Goal: Go to known website: Go to known website

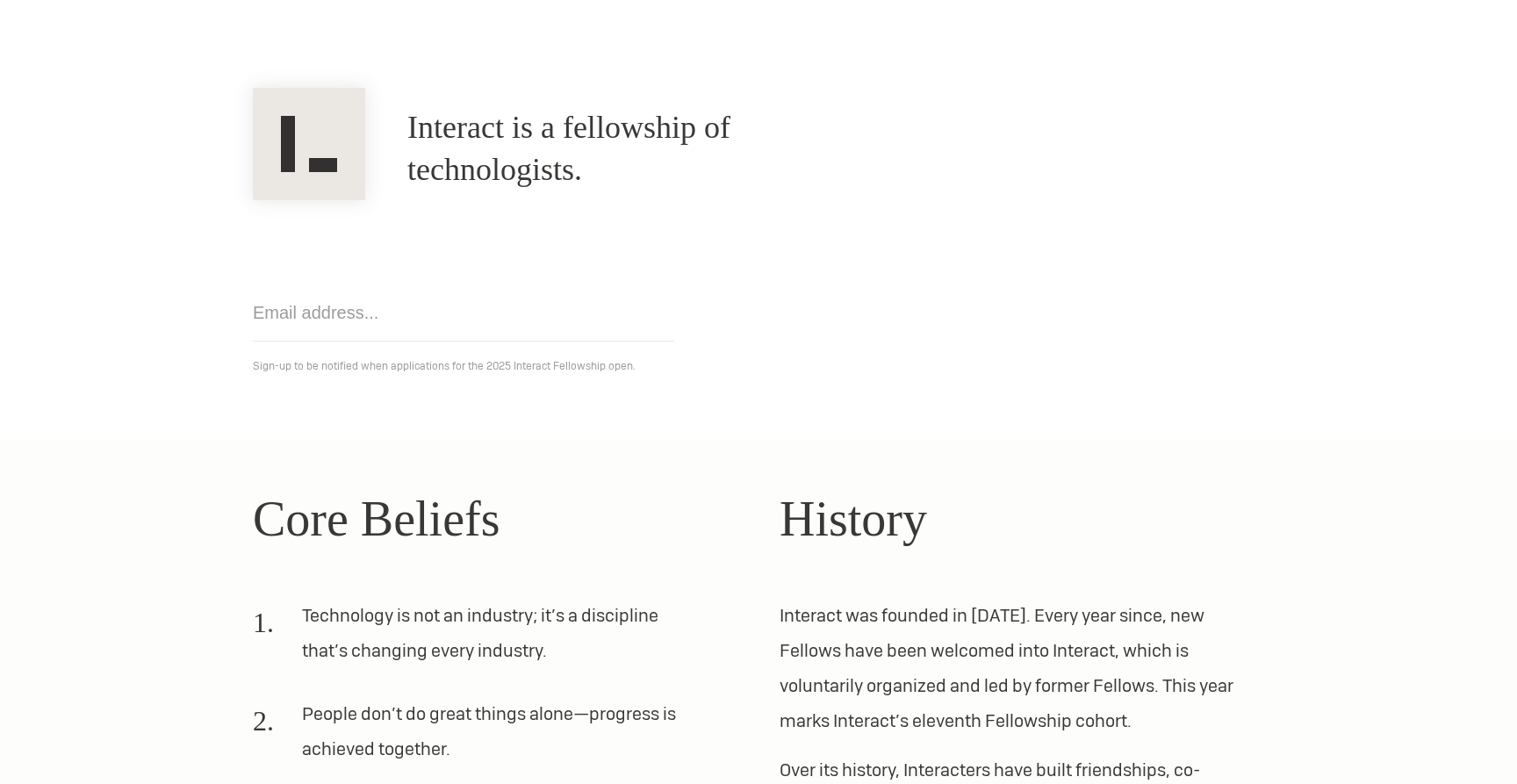
scroll to position [128, 0]
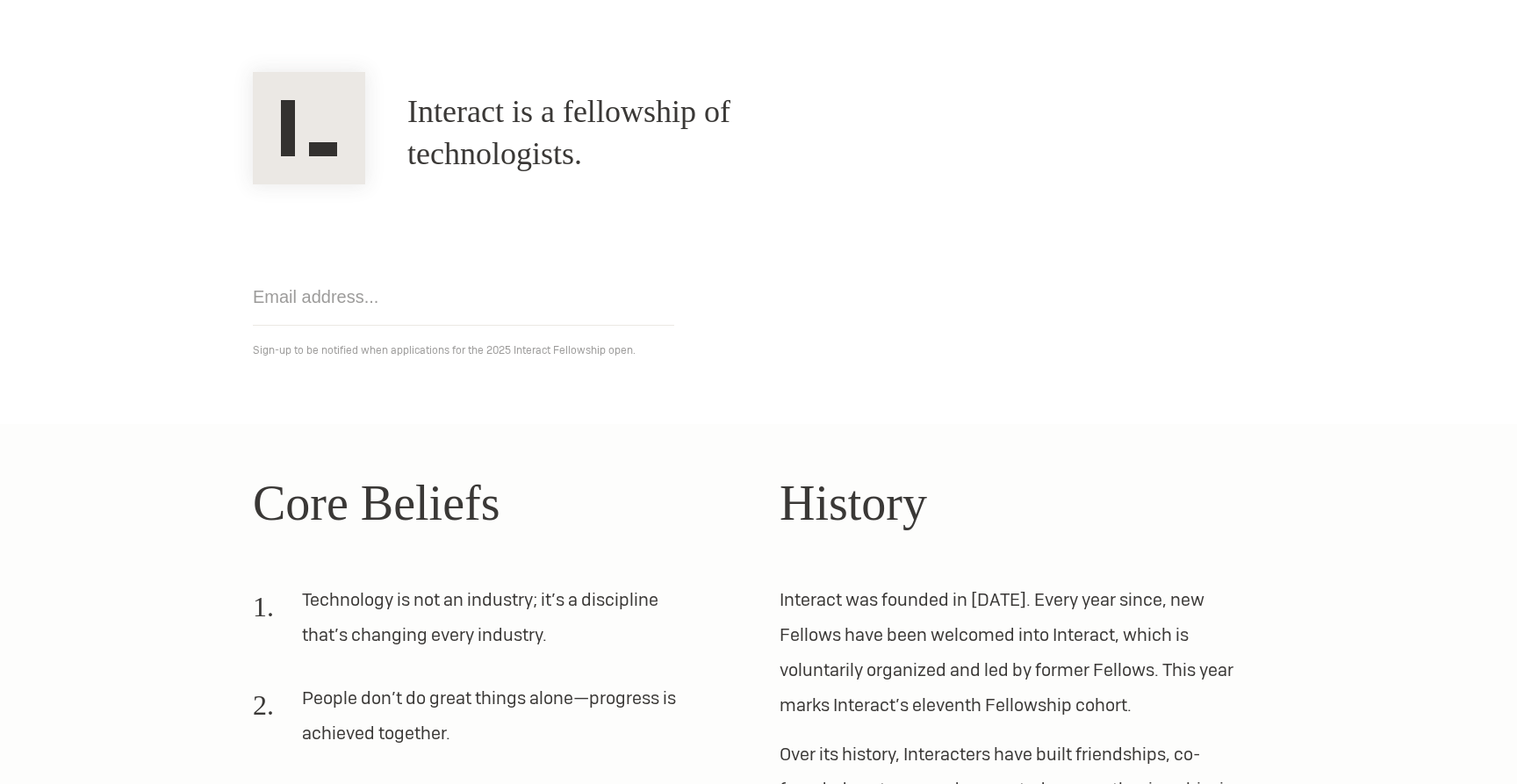
click at [103, 368] on section "Interact is a fellowship of technologists. A fellowship of technologists. Get n…" at bounding box center [758, 222] width 1517 height 405
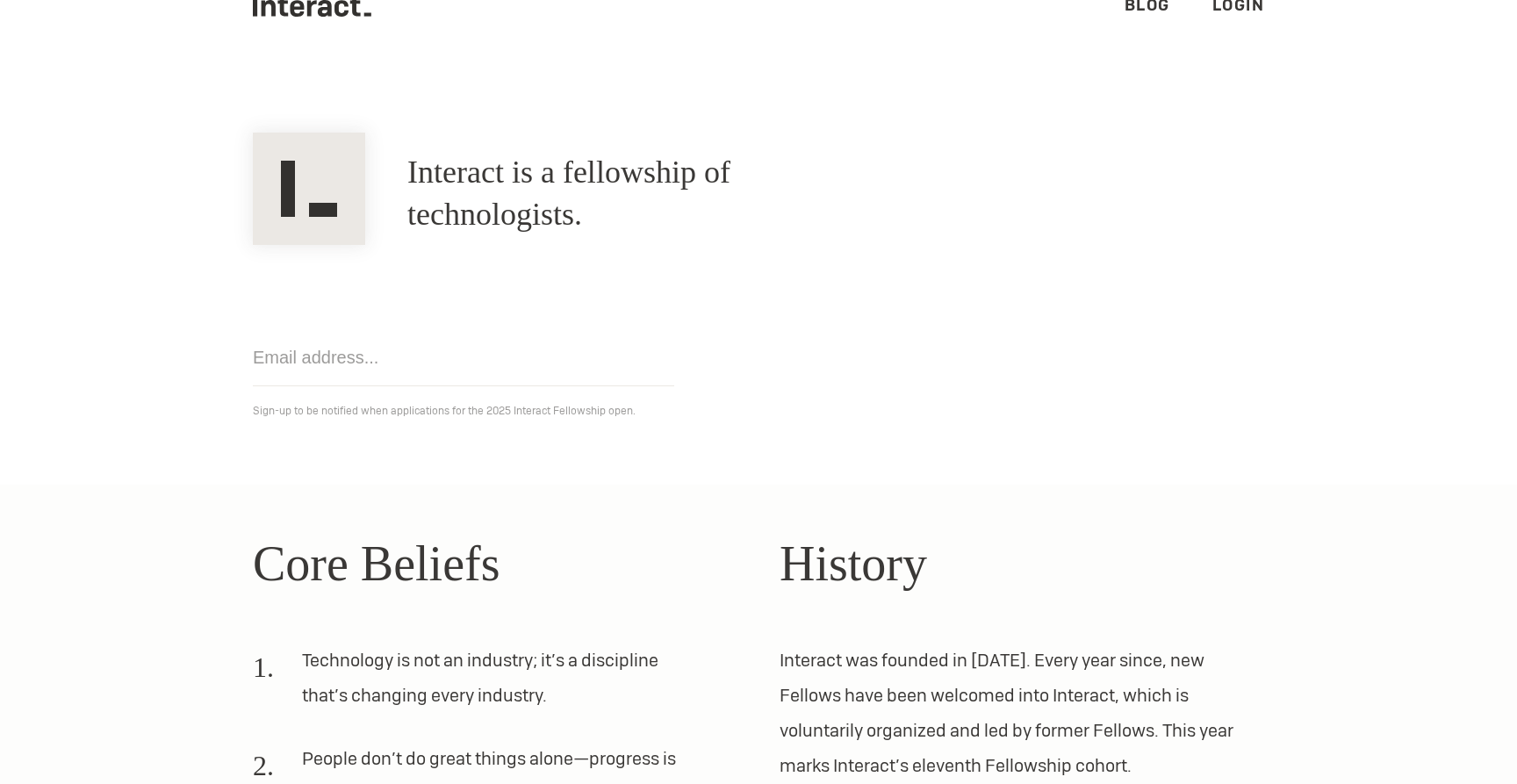
scroll to position [0, 0]
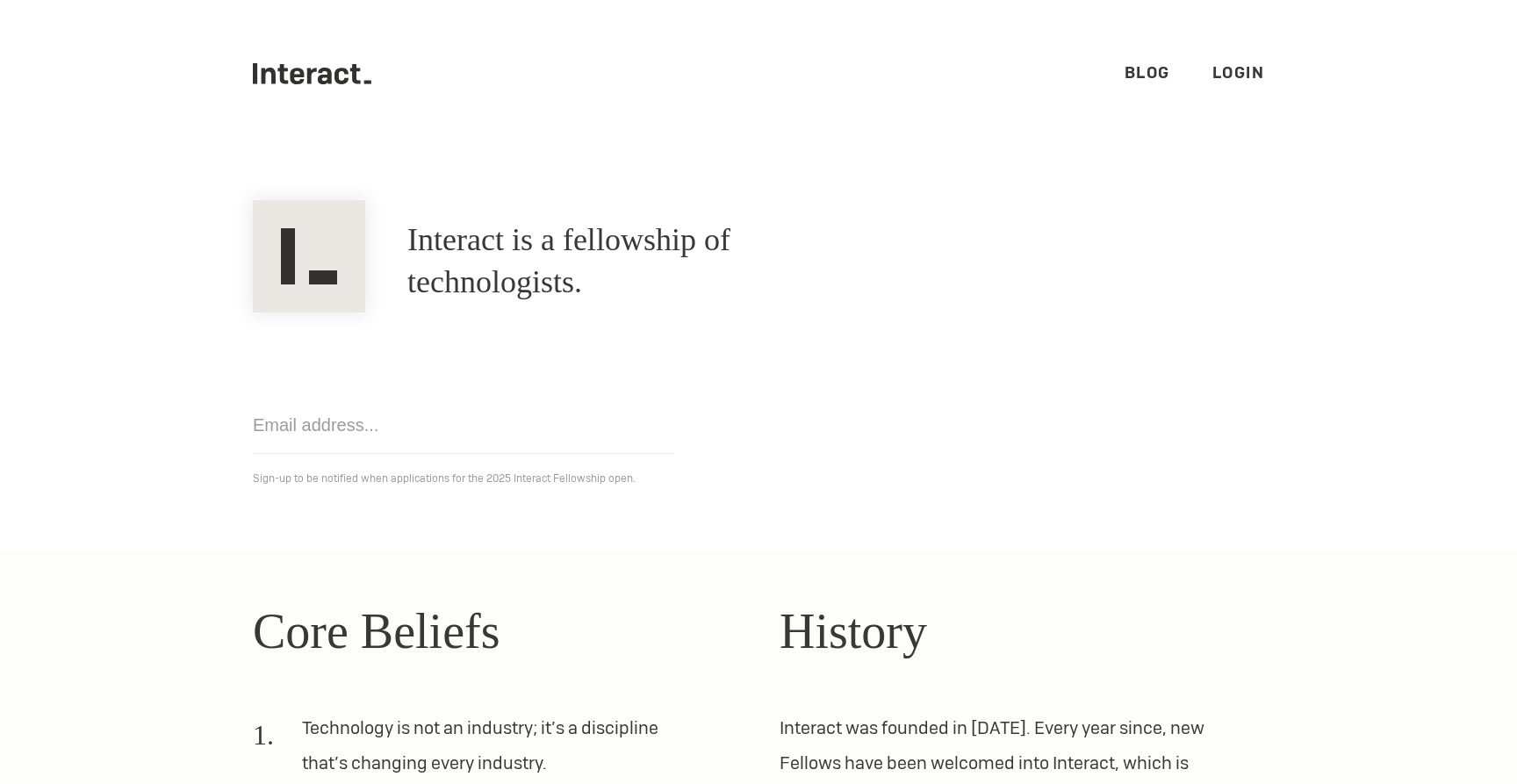
click at [290, 85] on ul ".cls-1{fill:#33312f;} interact-brand-logotype-black Blog Login" at bounding box center [758, 74] width 1011 height 148
click at [338, 81] on icon at bounding box center [342, 76] width 14 height 17
click at [1229, 78] on link "Login" at bounding box center [1238, 72] width 53 height 20
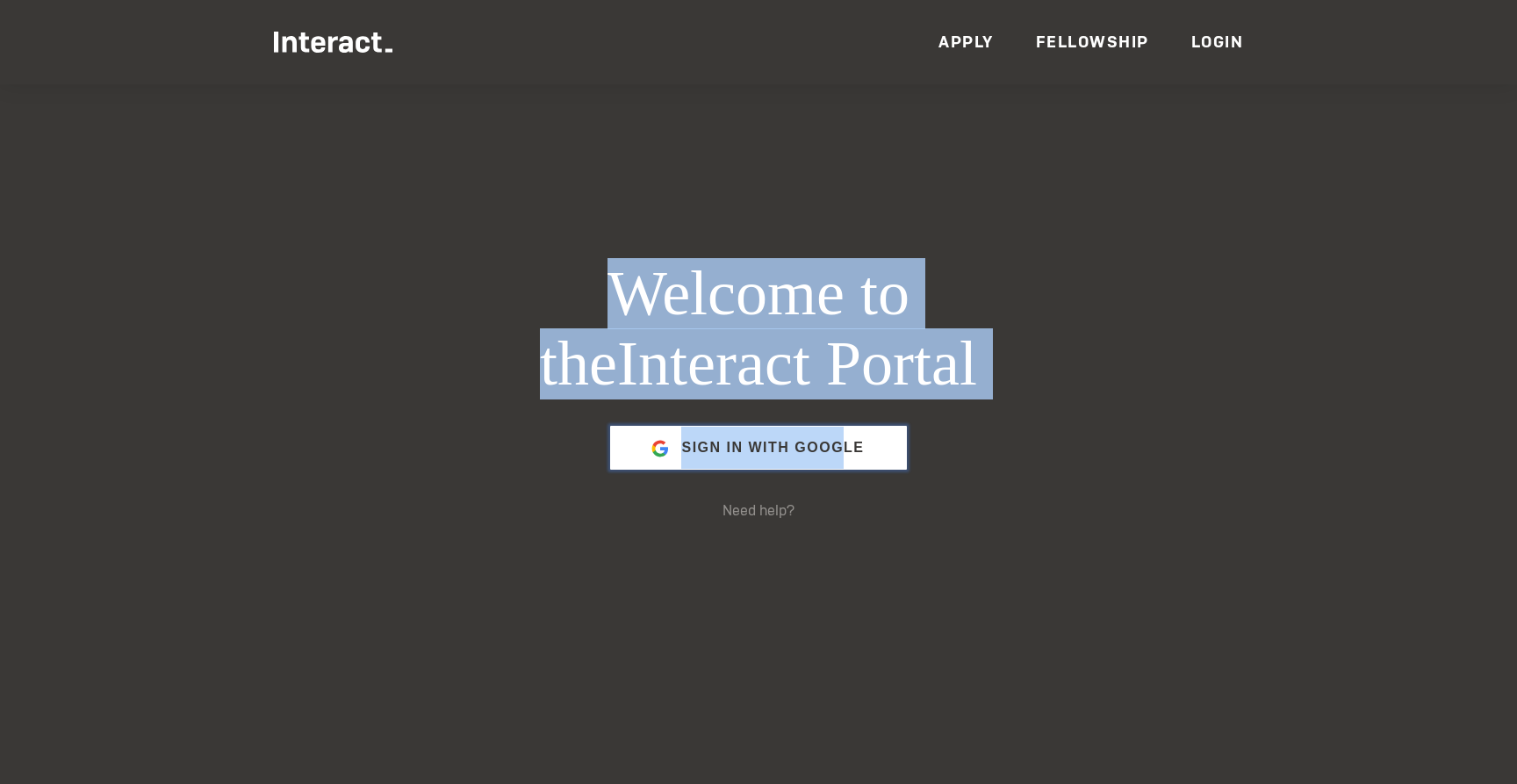
drag, startPoint x: 846, startPoint y: 455, endPoint x: 1516, endPoint y: -140, distance: 896.1
click at [1516, 0] on html "Refreshing Airtable Redirecting you... Members Events News Resources VC Partner…" at bounding box center [758, 570] width 1517 height 1139
